Goal: Information Seeking & Learning: Learn about a topic

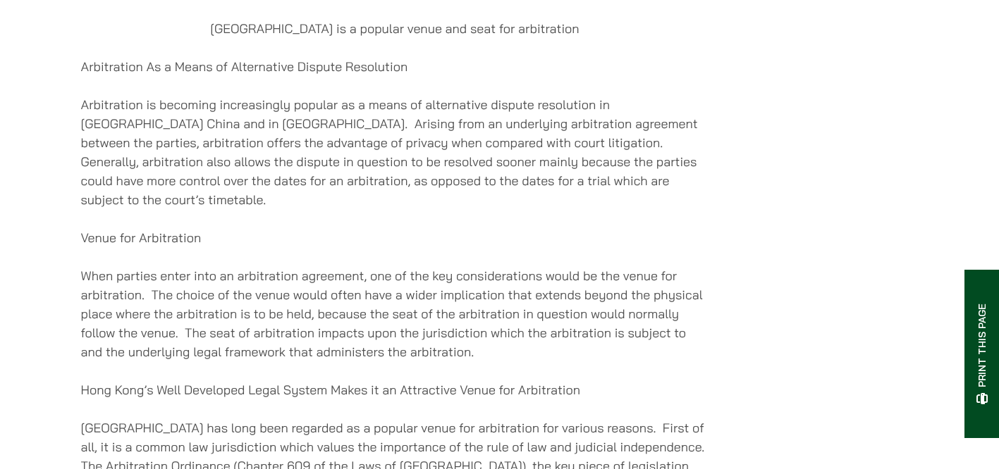
scroll to position [618, 0]
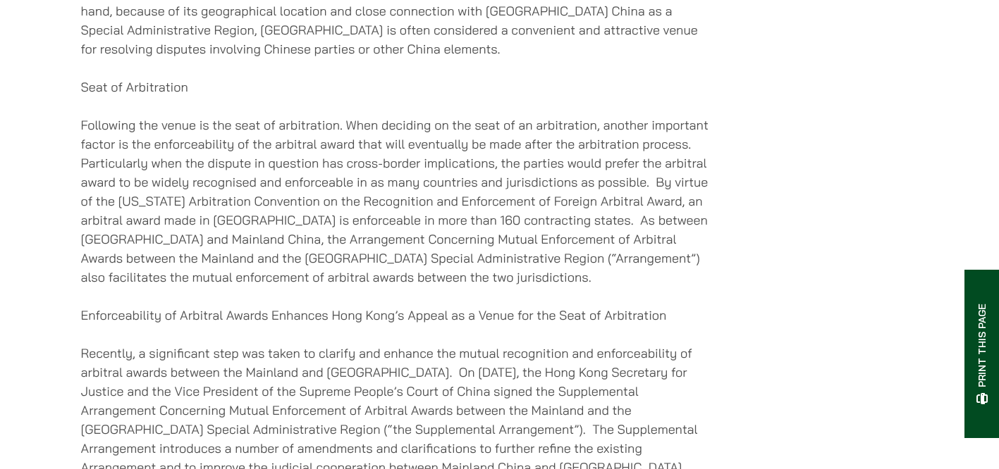
click at [48, 195] on div "Home » Publications » 5 Advantages of Choosing HK as the Venue & Seat of Arbitr…" at bounding box center [499, 375] width 999 height 2980
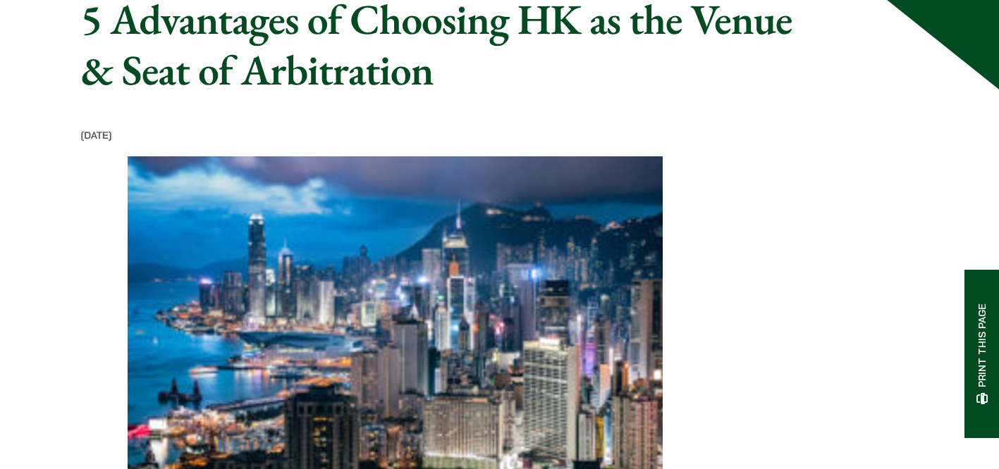
scroll to position [35, 0]
